Goal: Find specific page/section: Find specific page/section

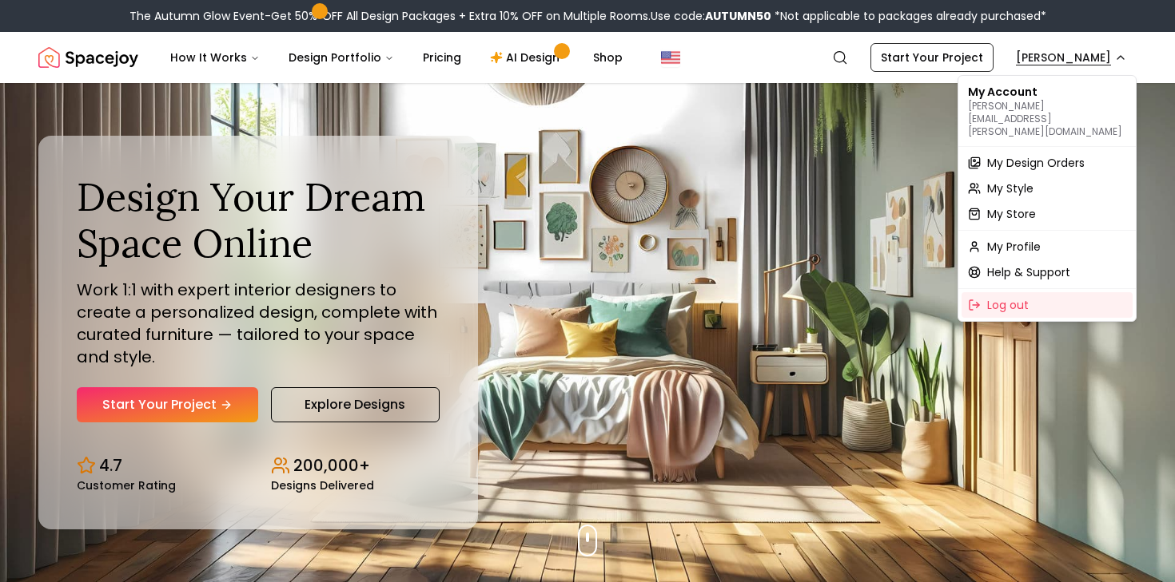
click at [1060, 155] on span "My Design Orders" at bounding box center [1035, 163] width 97 height 16
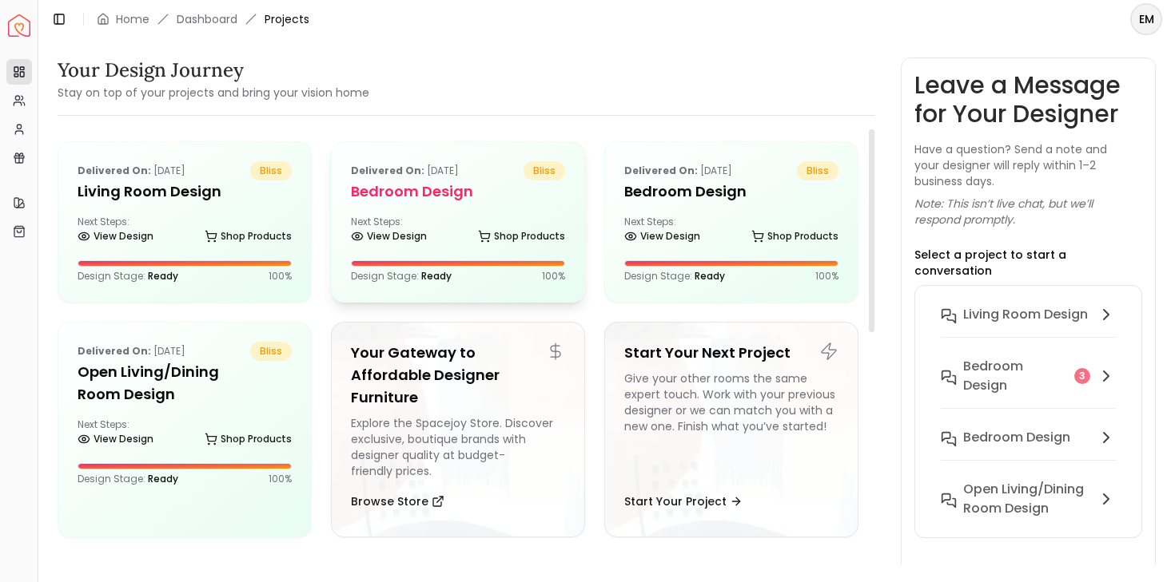
click at [457, 213] on div "Delivered on: Sep 21, 2025 bliss Bedroom design Next Steps: View Design Shop Pr…" at bounding box center [458, 222] width 252 height 160
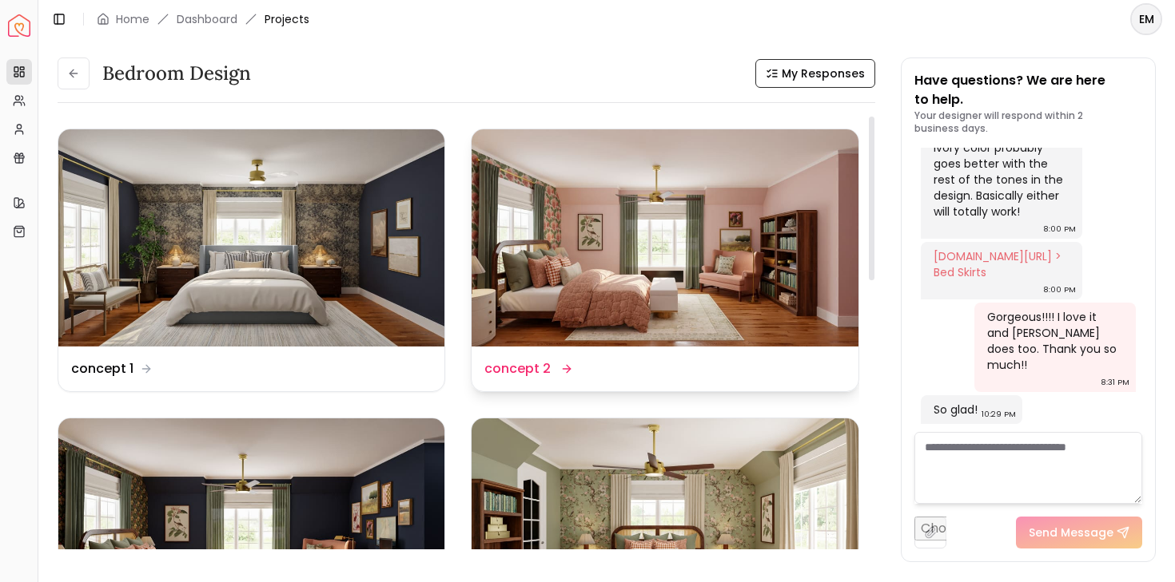
scroll to position [157, 0]
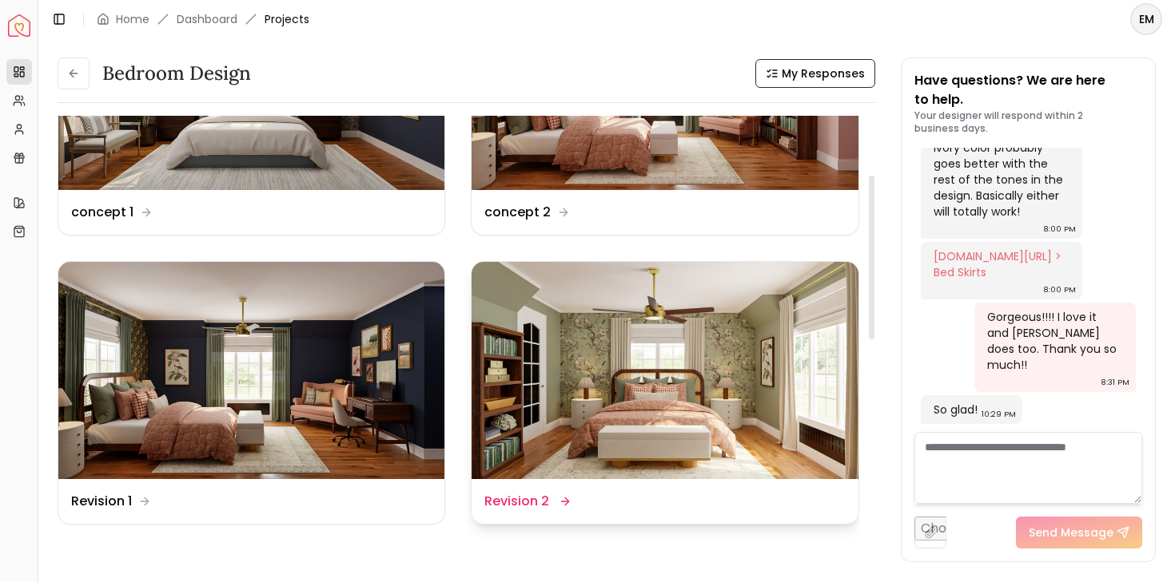
click at [601, 327] on img at bounding box center [664, 370] width 386 height 217
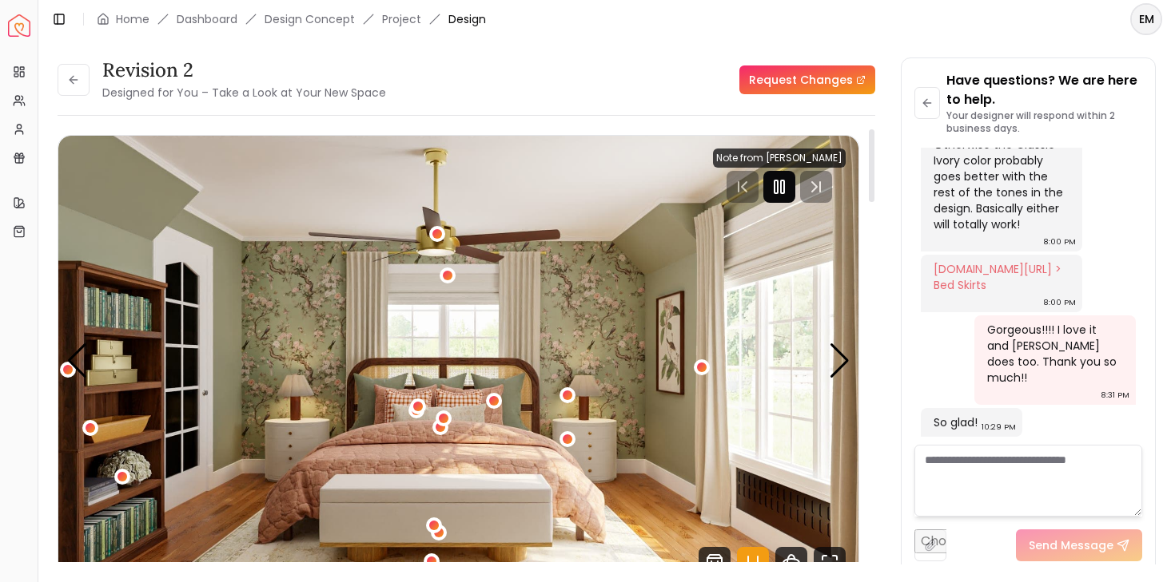
click at [777, 188] on rect "Pause" at bounding box center [775, 187] width 3 height 13
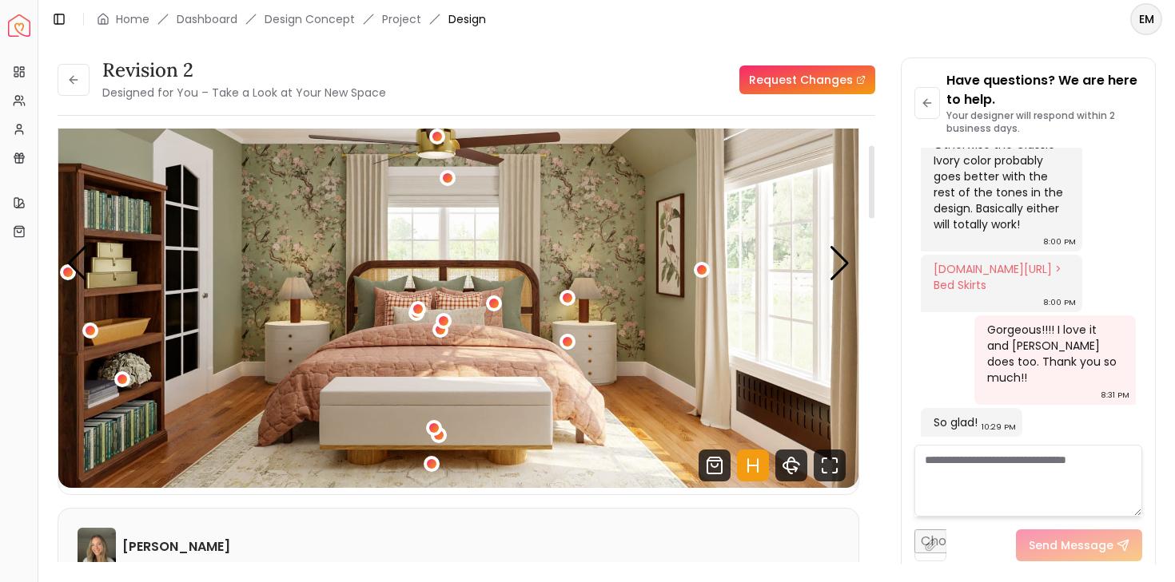
scroll to position [125, 0]
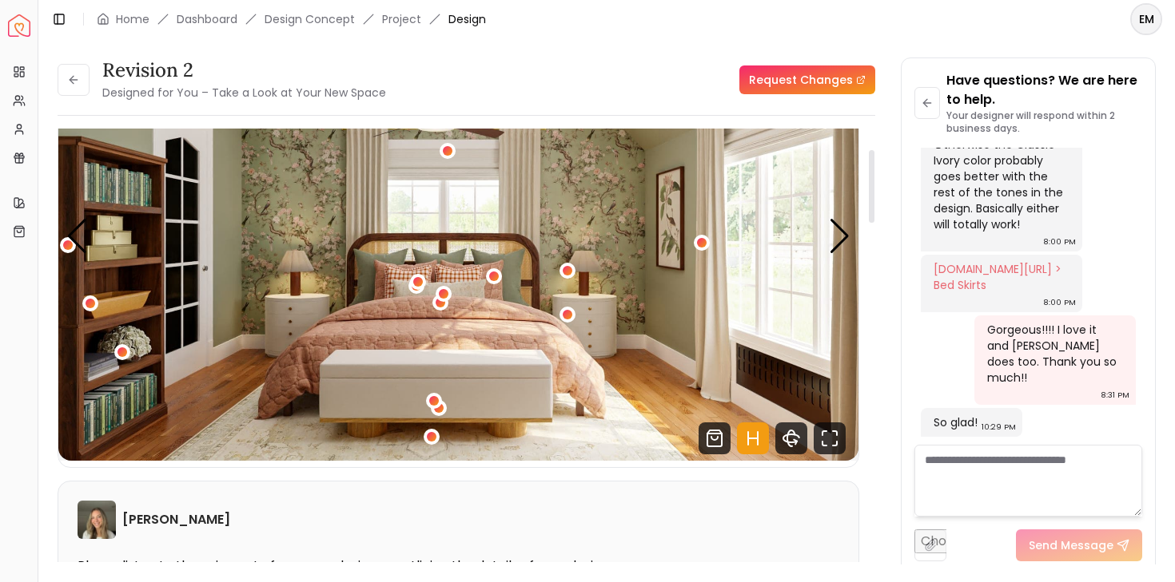
click at [752, 424] on icon "Hotspots Toggle" at bounding box center [753, 439] width 32 height 32
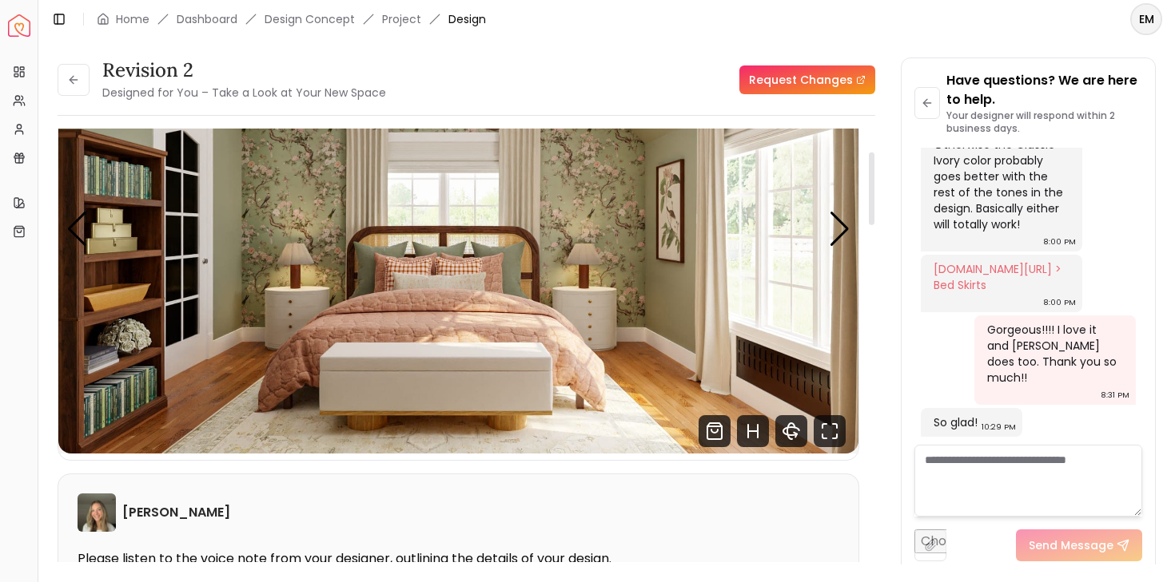
scroll to position [137, 0]
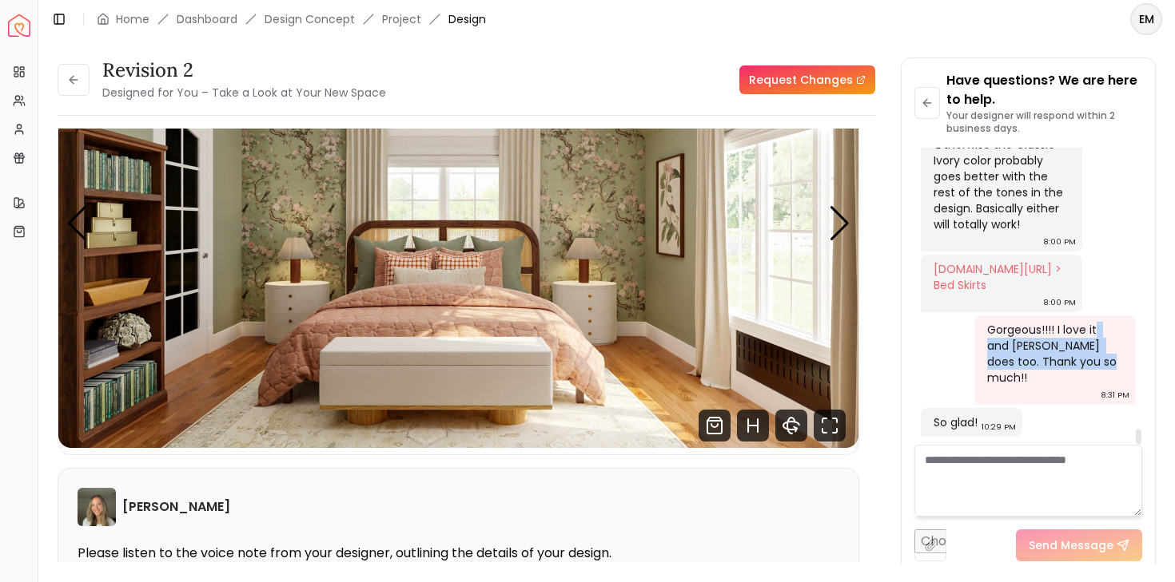
drag, startPoint x: 1104, startPoint y: 376, endPoint x: 1097, endPoint y: 339, distance: 37.5
click at [1097, 339] on div "Gorgeous!!!! I love it and Edward does too. Thank you so much!!" at bounding box center [1053, 354] width 133 height 64
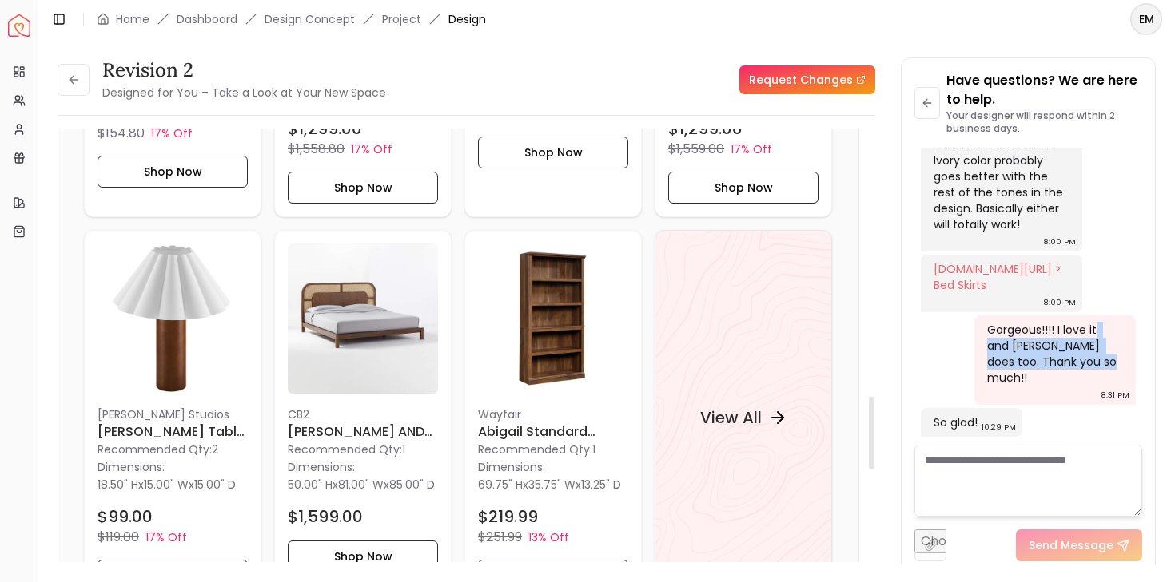
scroll to position [1608, 0]
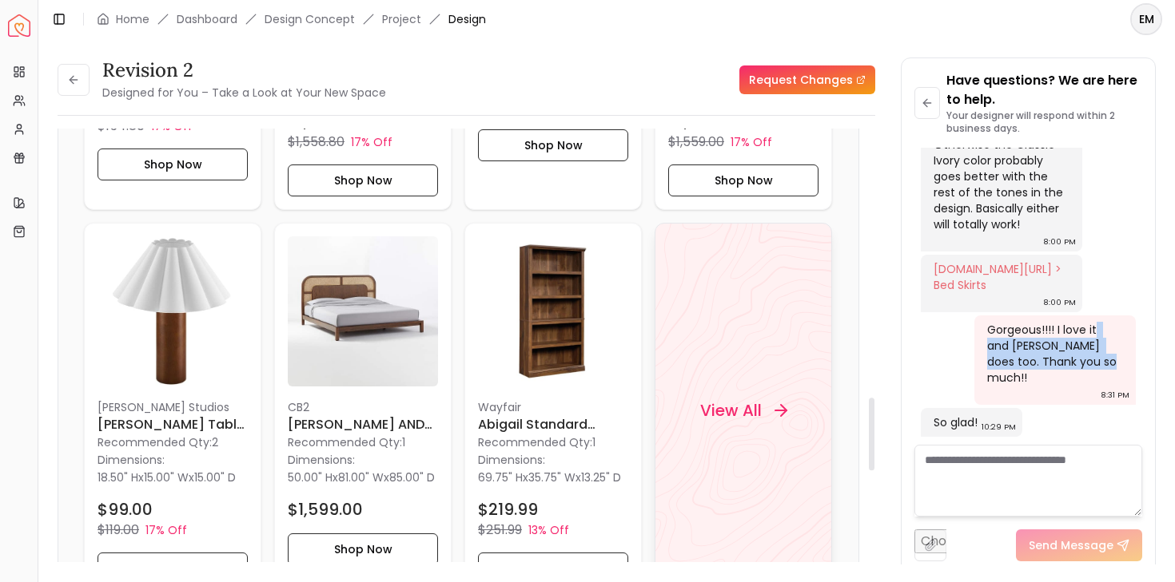
click at [802, 419] on div "View All" at bounding box center [743, 411] width 125 height 48
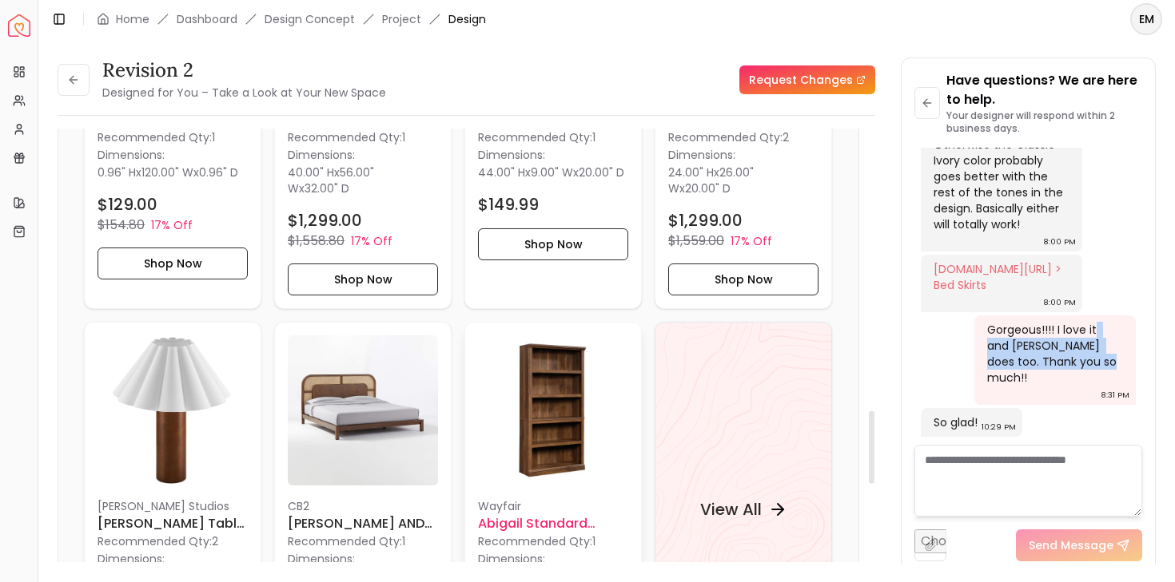
scroll to position [1718, 0]
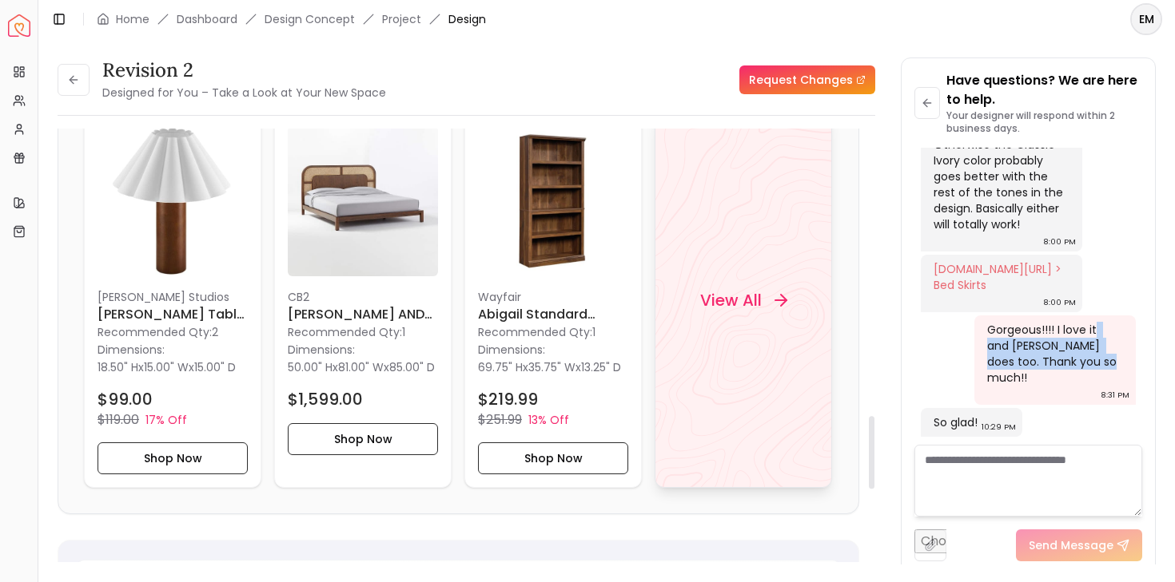
click at [764, 302] on div "View All" at bounding box center [743, 300] width 125 height 48
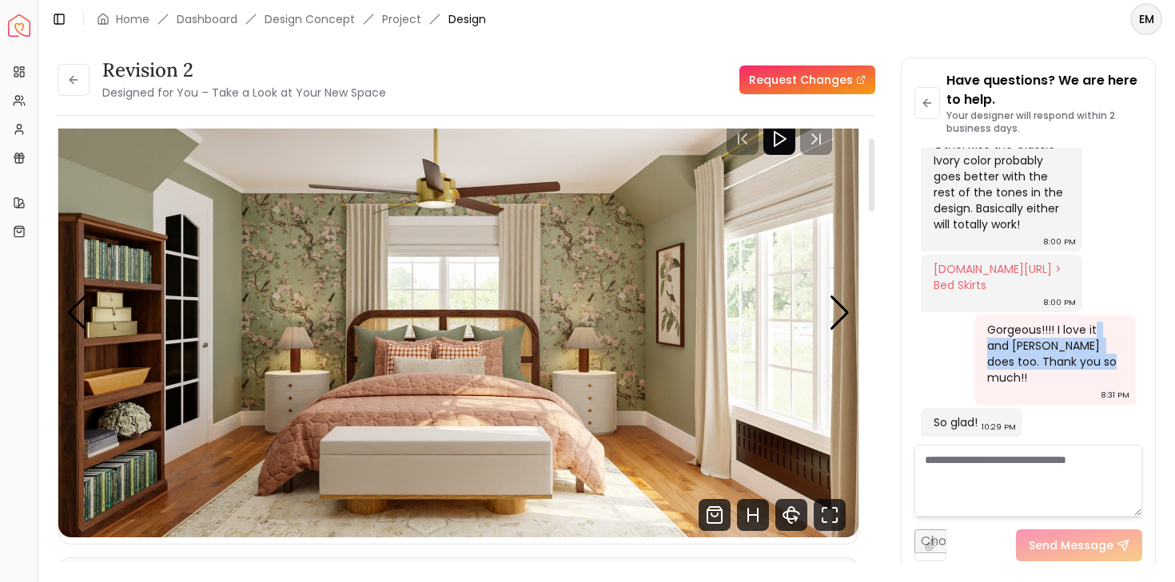
scroll to position [58, 0]
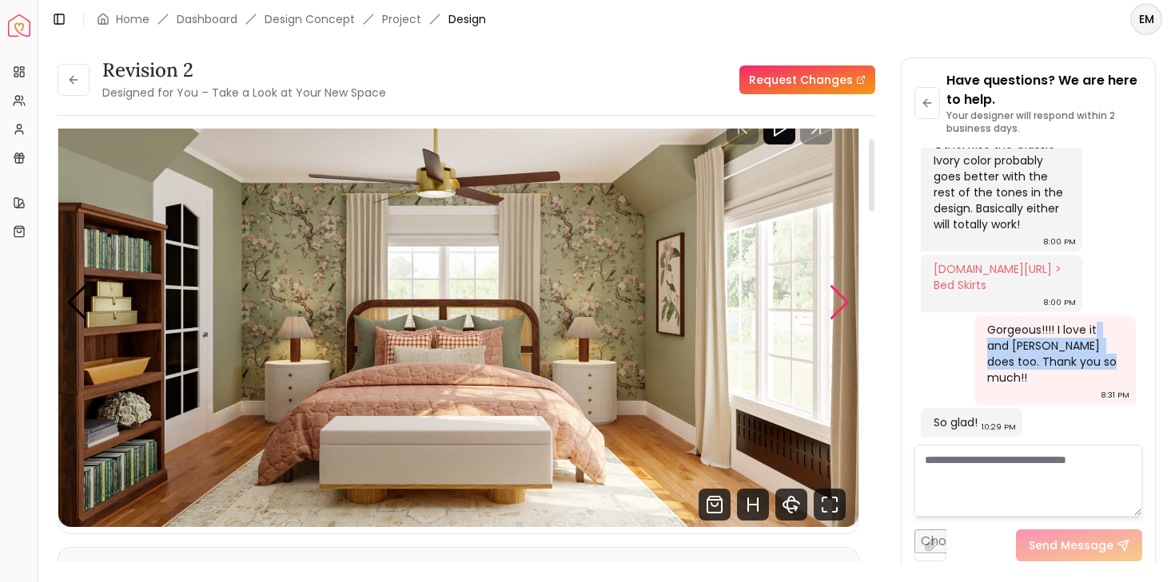
click at [843, 306] on div "Next slide" at bounding box center [840, 302] width 22 height 35
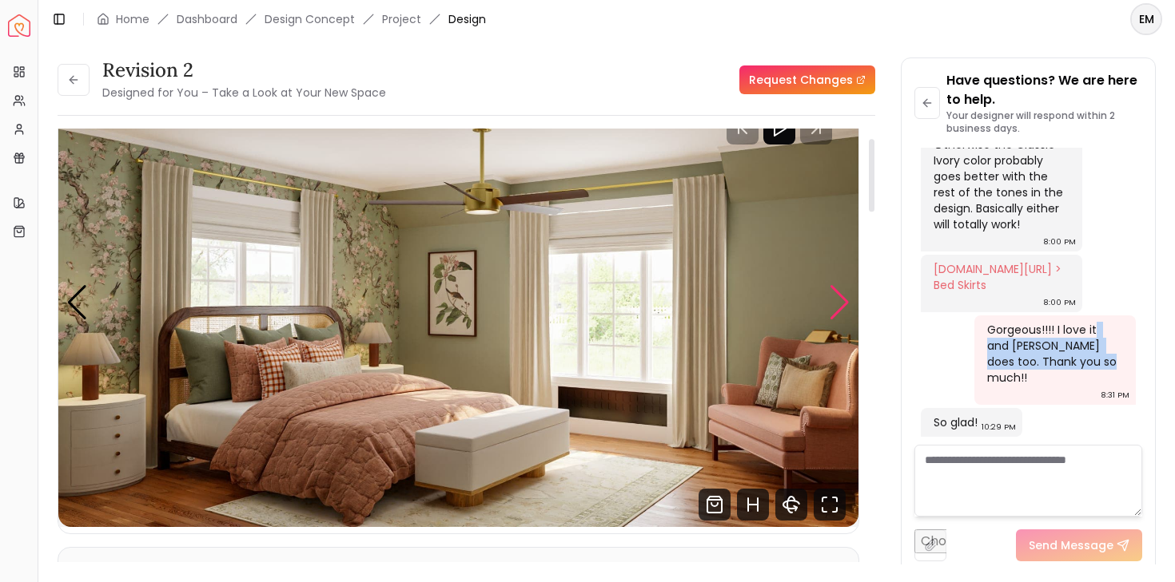
click at [843, 306] on div "Next slide" at bounding box center [840, 302] width 22 height 35
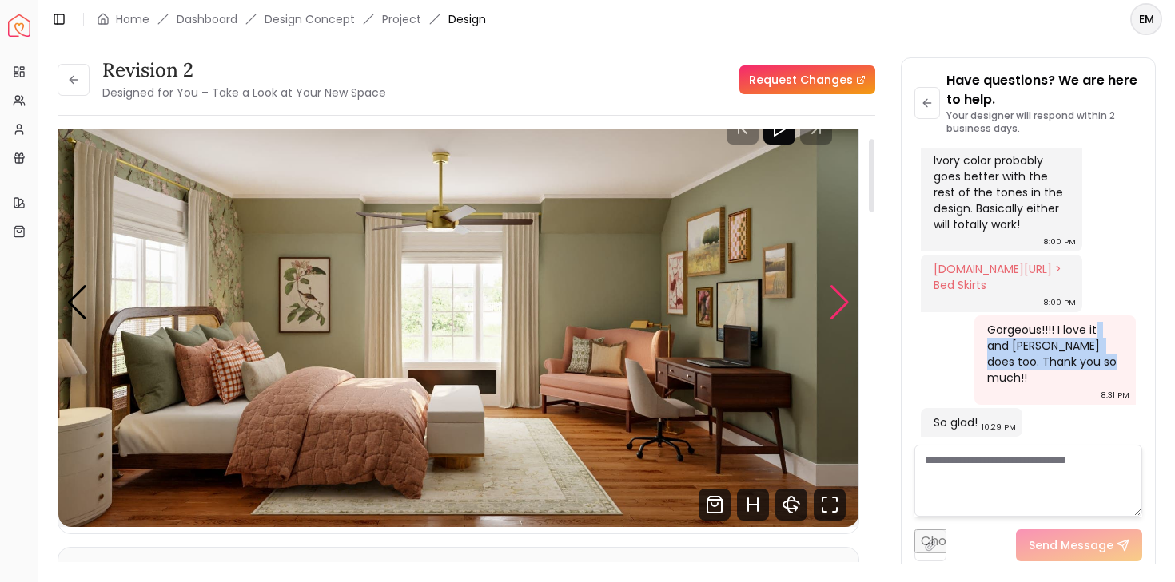
click at [843, 306] on div "Next slide" at bounding box center [840, 302] width 22 height 35
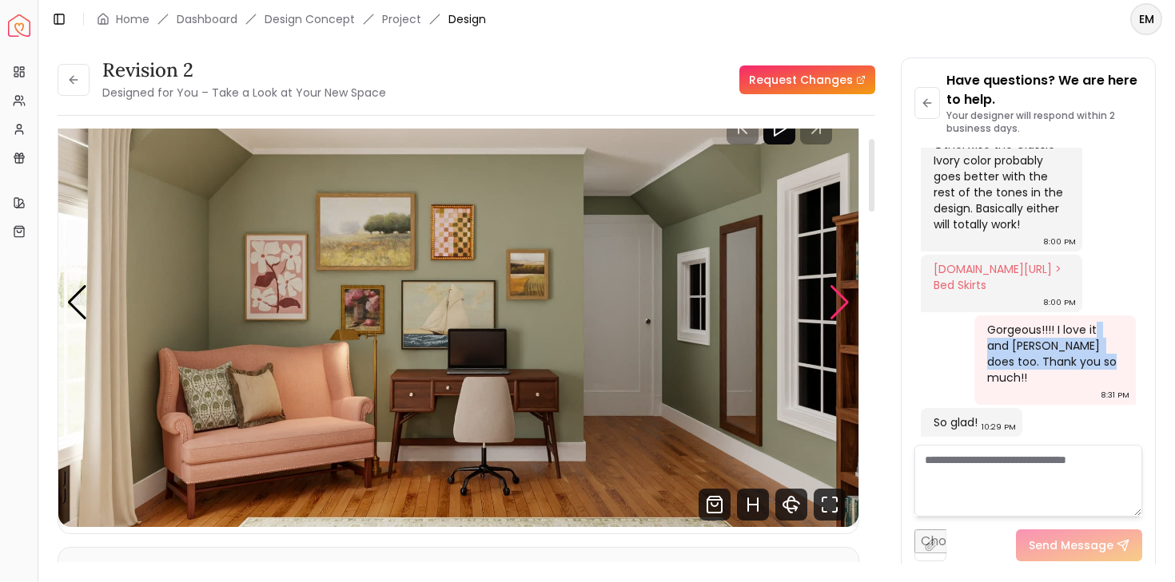
click at [843, 307] on div "Next slide" at bounding box center [840, 302] width 22 height 35
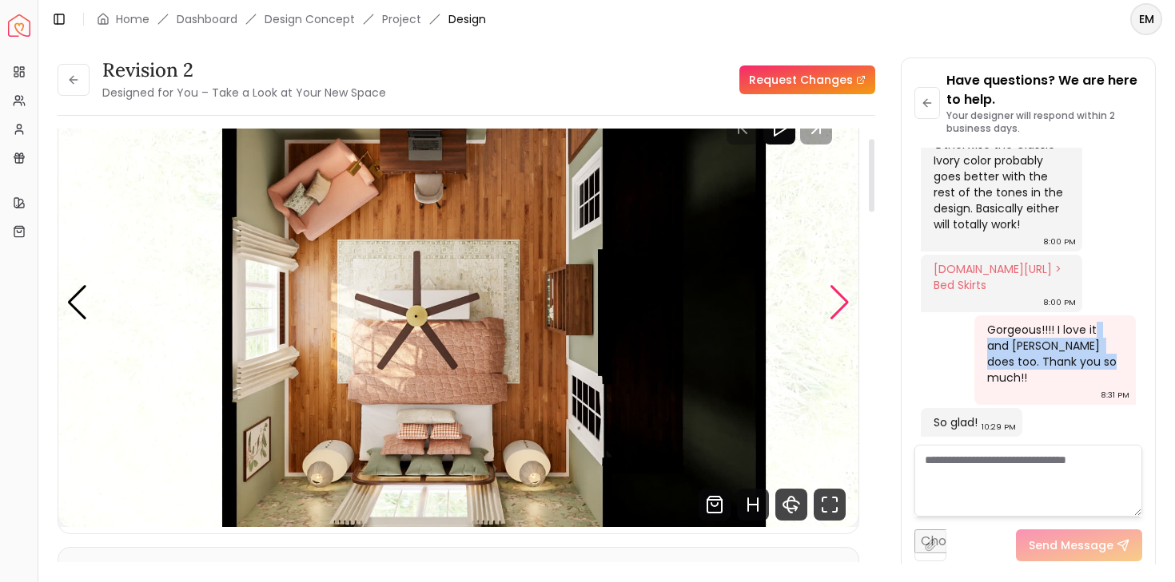
click at [843, 308] on div "Next slide" at bounding box center [840, 302] width 22 height 35
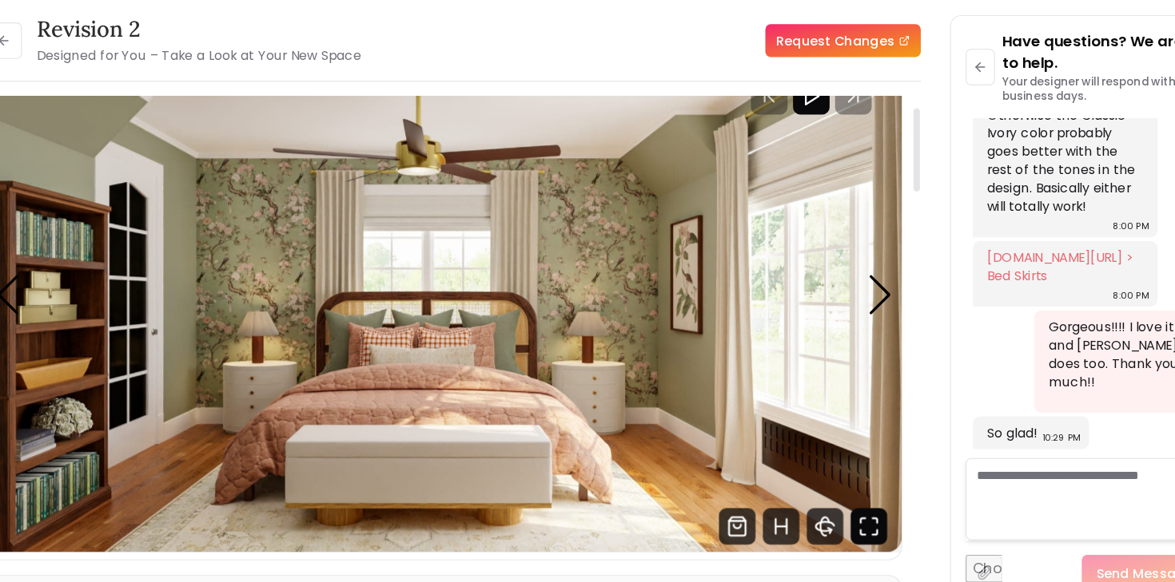
click at [837, 496] on icon "Fullscreen" at bounding box center [829, 505] width 32 height 32
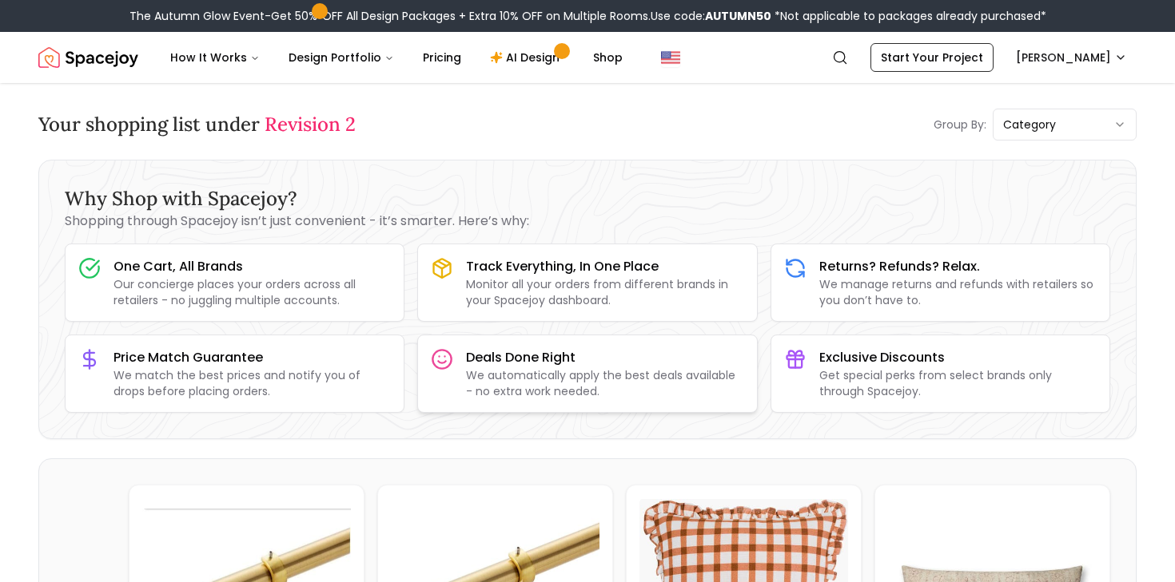
scroll to position [454, 0]
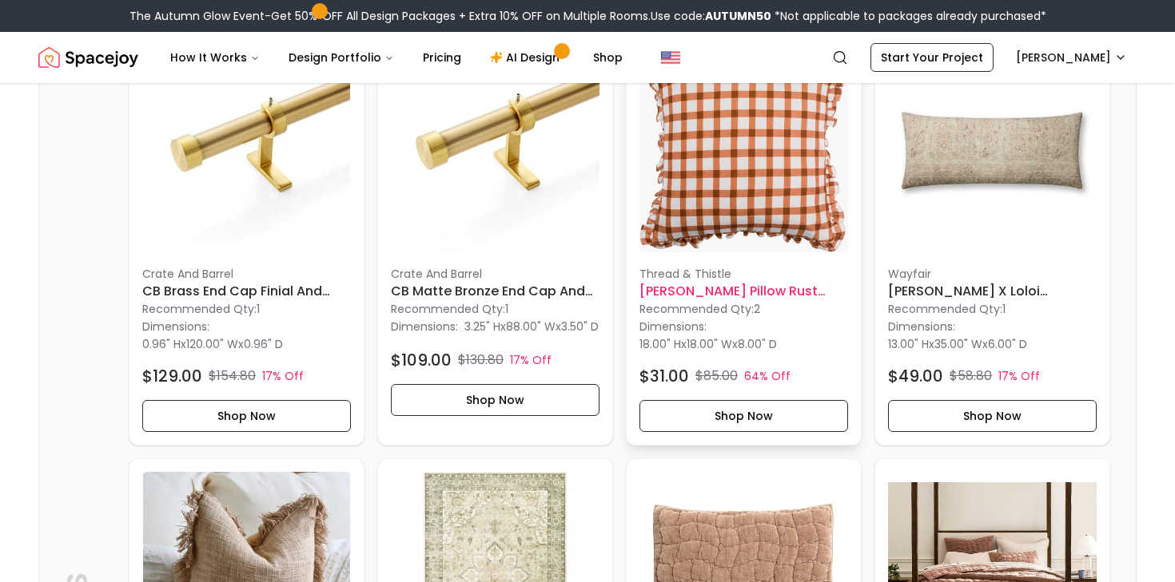
click at [766, 198] on img at bounding box center [743, 149] width 209 height 209
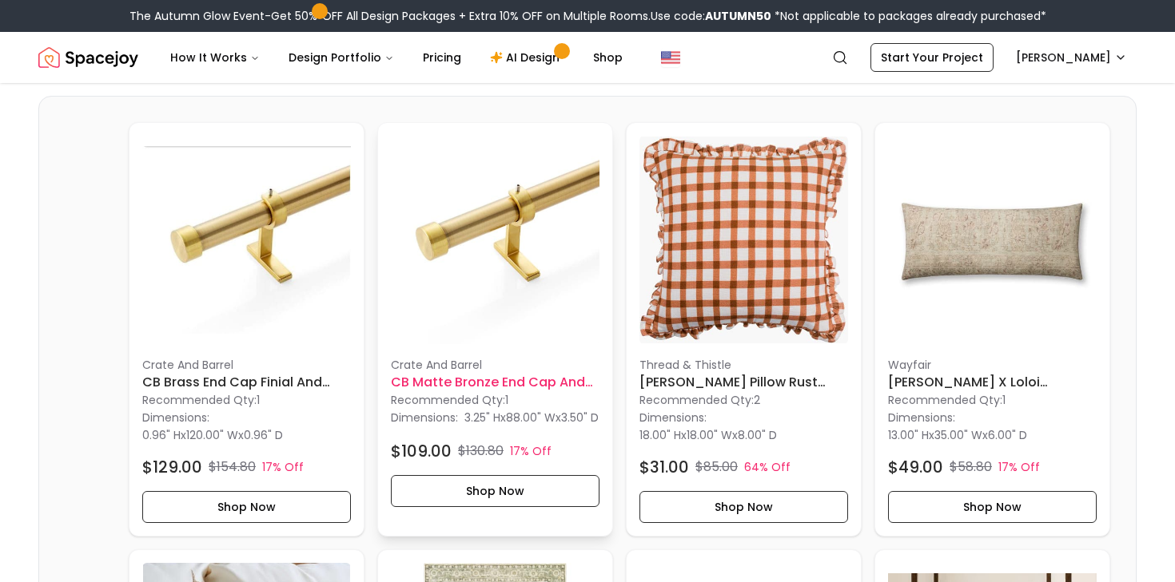
scroll to position [0, 0]
